Goal: Task Accomplishment & Management: Manage account settings

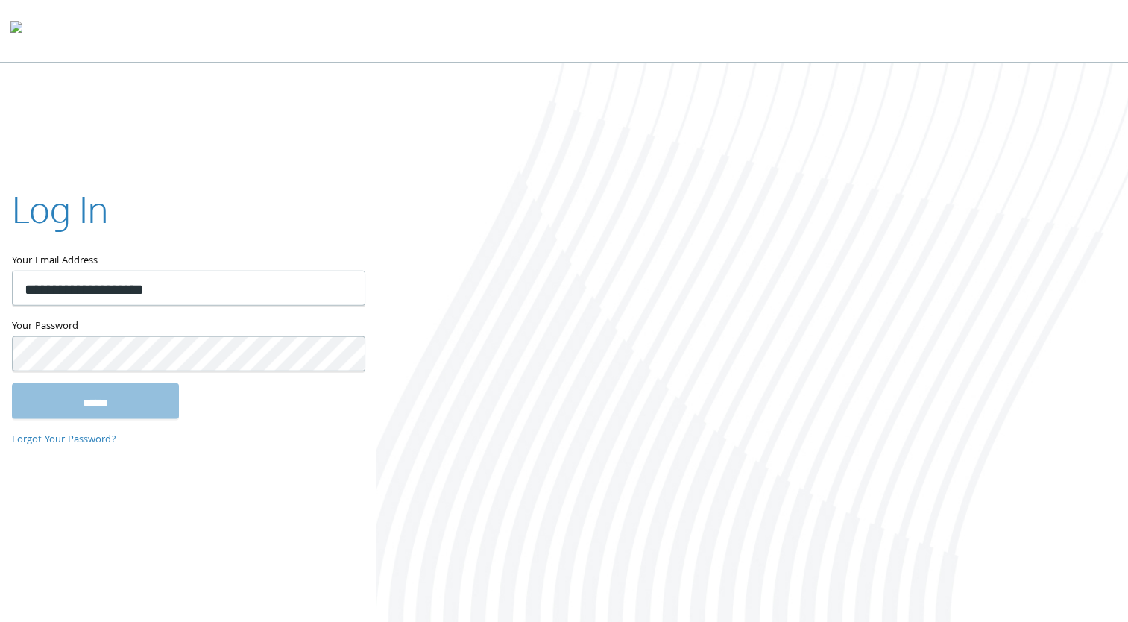
type input "**********"
click at [12, 382] on input "******" at bounding box center [95, 400] width 167 height 36
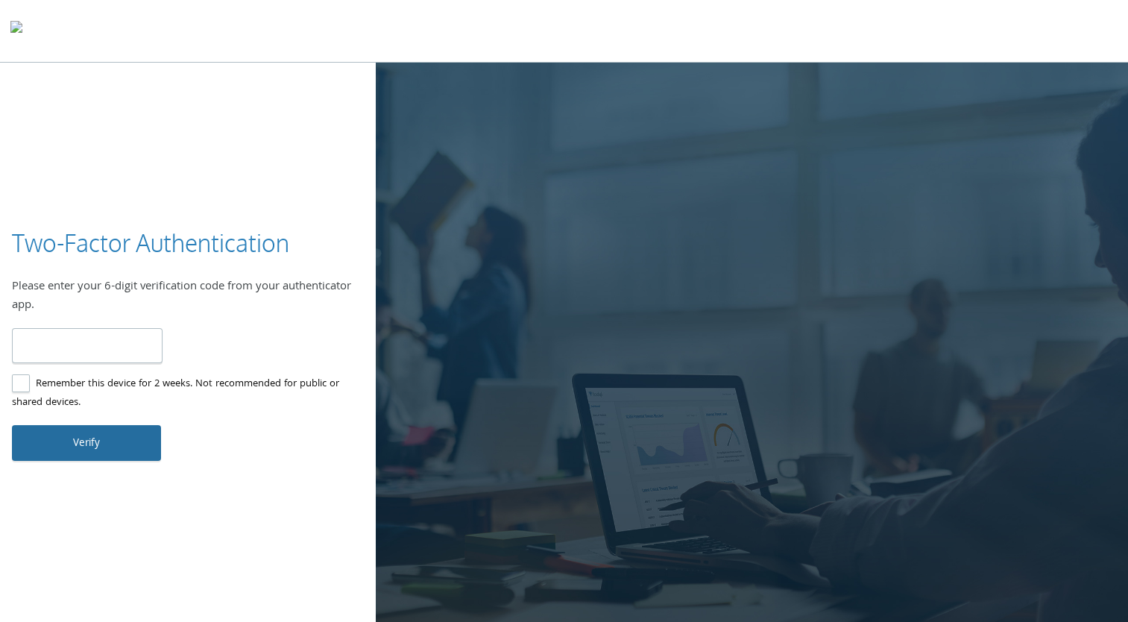
type input "******"
click at [105, 437] on button "Verify" at bounding box center [86, 443] width 149 height 36
